Goal: Subscribe to service/newsletter

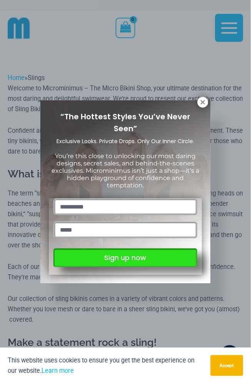
click at [134, 257] on button "Sign up now" at bounding box center [125, 257] width 144 height 19
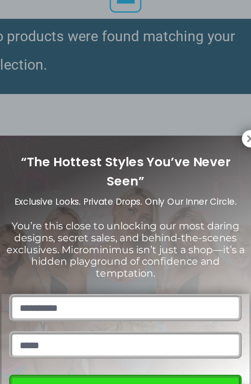
scroll to position [584, 0]
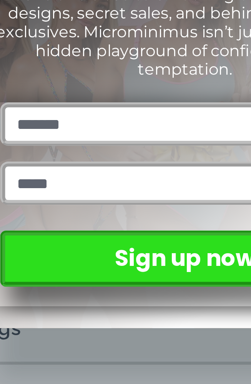
type input "*******"
